Goal: Find specific page/section: Find specific page/section

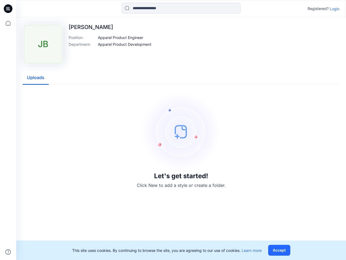
click at [173, 130] on img at bounding box center [181, 131] width 81 height 81
click at [8, 9] on icon at bounding box center [9, 9] width 2 height 0
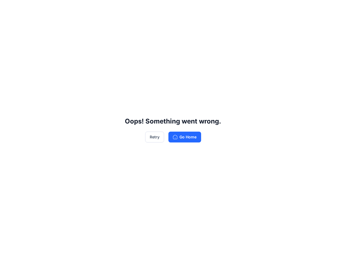
click at [8, 252] on div "Oops! Something went wrong. Retry Go Home" at bounding box center [173, 130] width 346 height 260
click at [181, 8] on div "Oops! Something went wrong. Retry Go Home" at bounding box center [173, 130] width 346 height 260
click at [335, 9] on div "Oops! Something went wrong. Retry Go Home" at bounding box center [173, 130] width 346 height 260
click at [121, 37] on div "Oops! Something went wrong. Retry Go Home" at bounding box center [173, 130] width 346 height 260
click at [125, 44] on div "Oops! Something went wrong. Retry Go Home" at bounding box center [173, 130] width 346 height 260
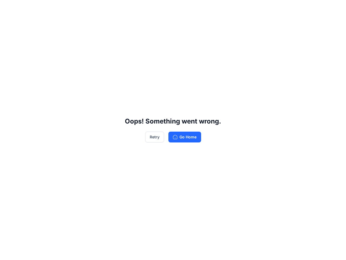
click at [36, 78] on div "Oops! Something went wrong. Retry Go Home" at bounding box center [173, 130] width 346 height 260
click at [281, 250] on div "Oops! Something went wrong. Retry Go Home" at bounding box center [173, 130] width 346 height 260
